Goal: Task Accomplishment & Management: Complete application form

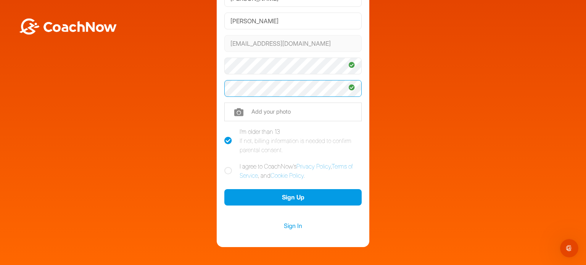
scroll to position [76, 0]
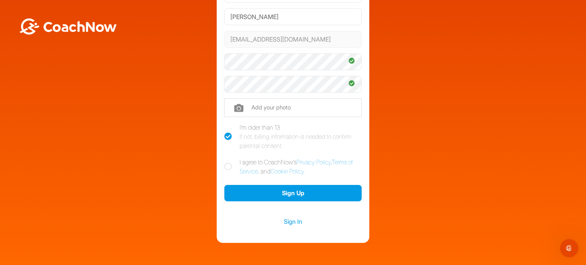
click at [224, 166] on icon at bounding box center [228, 167] width 8 height 8
click at [224, 163] on input "I agree to CoachNow's Privacy Policy , Terms of Service , and Cookie Policy ." at bounding box center [226, 160] width 5 height 5
checkbox input "true"
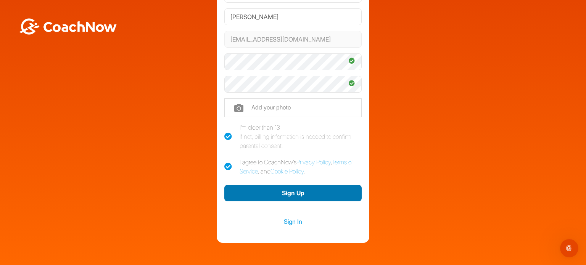
click at [281, 192] on button "Sign Up" at bounding box center [292, 193] width 137 height 16
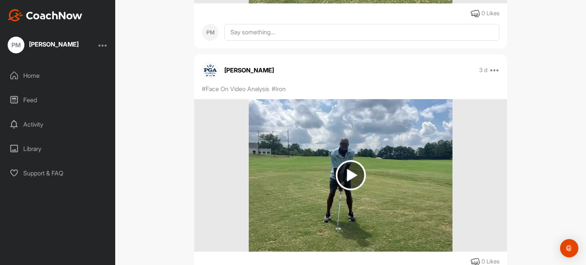
scroll to position [344, 0]
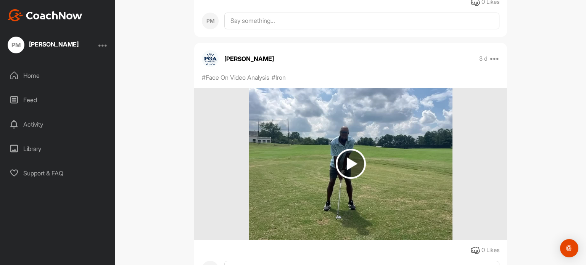
click at [355, 158] on img at bounding box center [351, 164] width 30 height 30
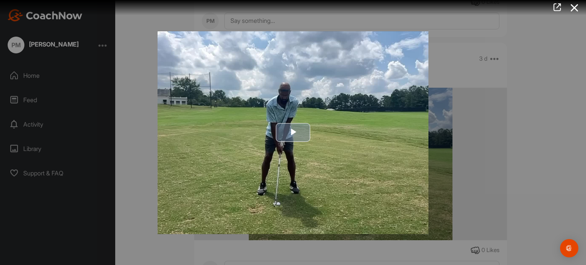
click at [293, 132] on span "Video Player" at bounding box center [293, 132] width 0 height 0
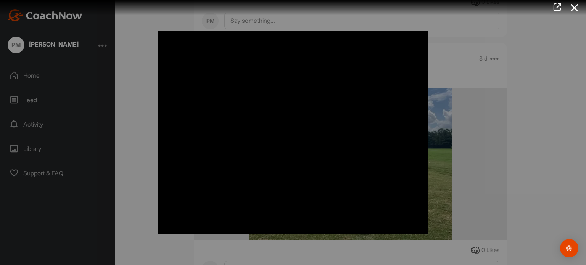
click at [468, 139] on div at bounding box center [293, 132] width 586 height 265
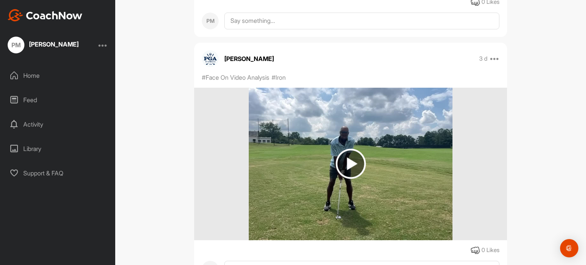
click at [521, 87] on div "PM [PERSON_NAME] Bookings Golf Space Settings Your Notifications Leave Space Ti…" at bounding box center [350, 132] width 471 height 265
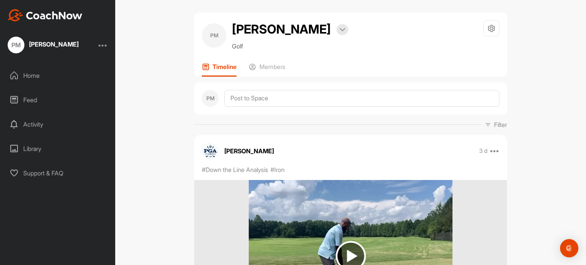
scroll to position [0, 0]
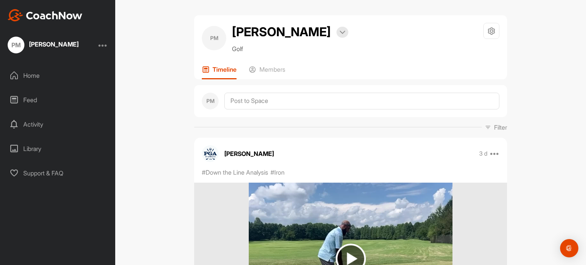
drag, startPoint x: 451, startPoint y: 0, endPoint x: 362, endPoint y: 17, distance: 90.1
click at [362, 16] on div "PM [PERSON_NAME] Bookings Golf Space Settings Your Notifications Leave Space Ti…" at bounding box center [350, 47] width 313 height 64
